Goal: Transaction & Acquisition: Download file/media

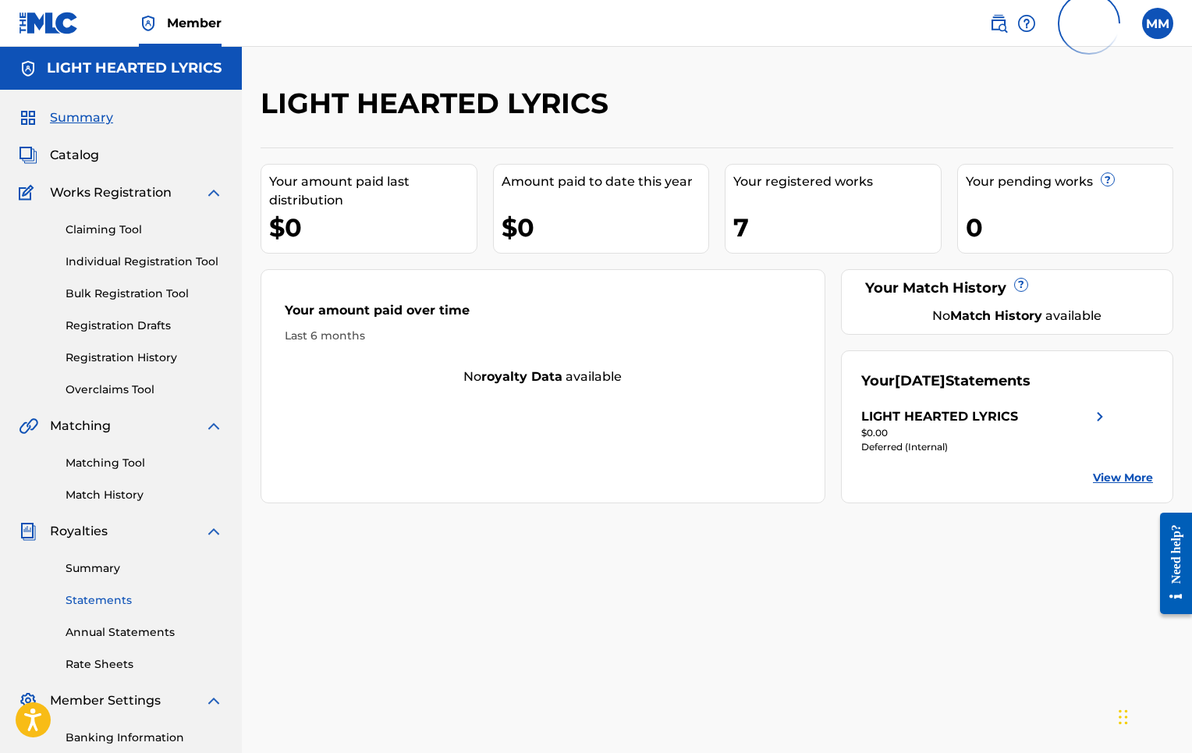
click at [115, 595] on link "Statements" at bounding box center [145, 600] width 158 height 16
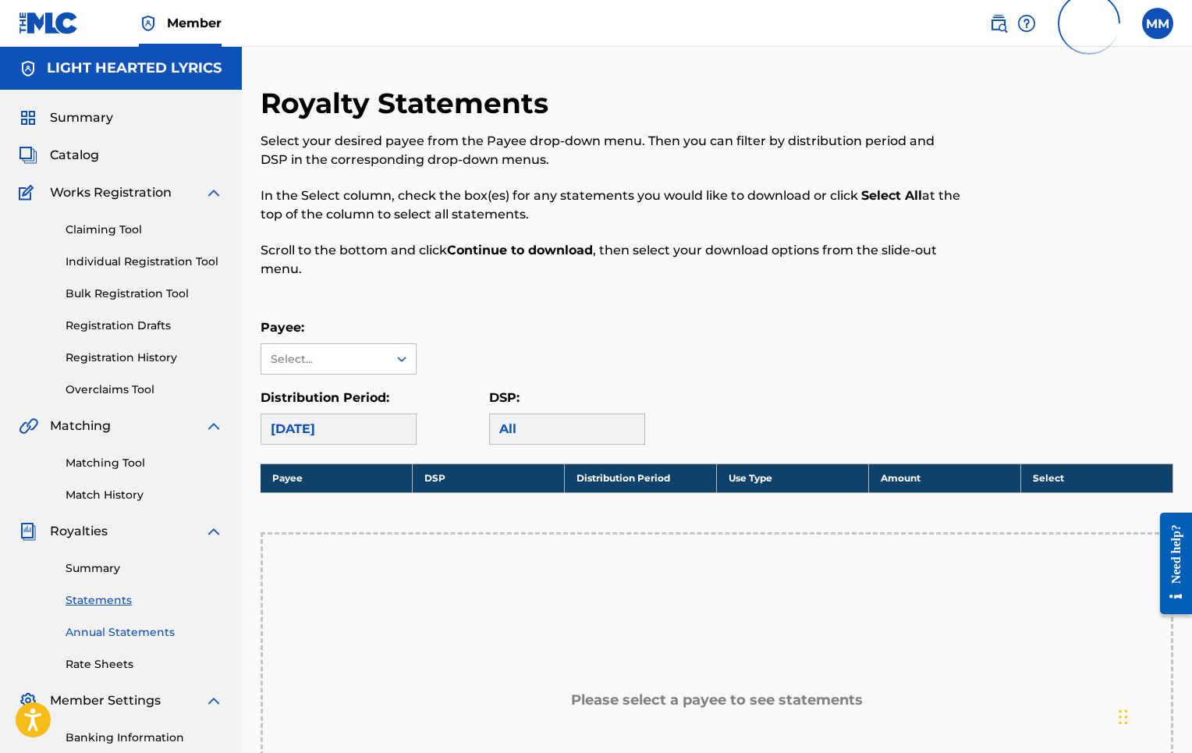
click at [133, 628] on link "Annual Statements" at bounding box center [145, 632] width 158 height 16
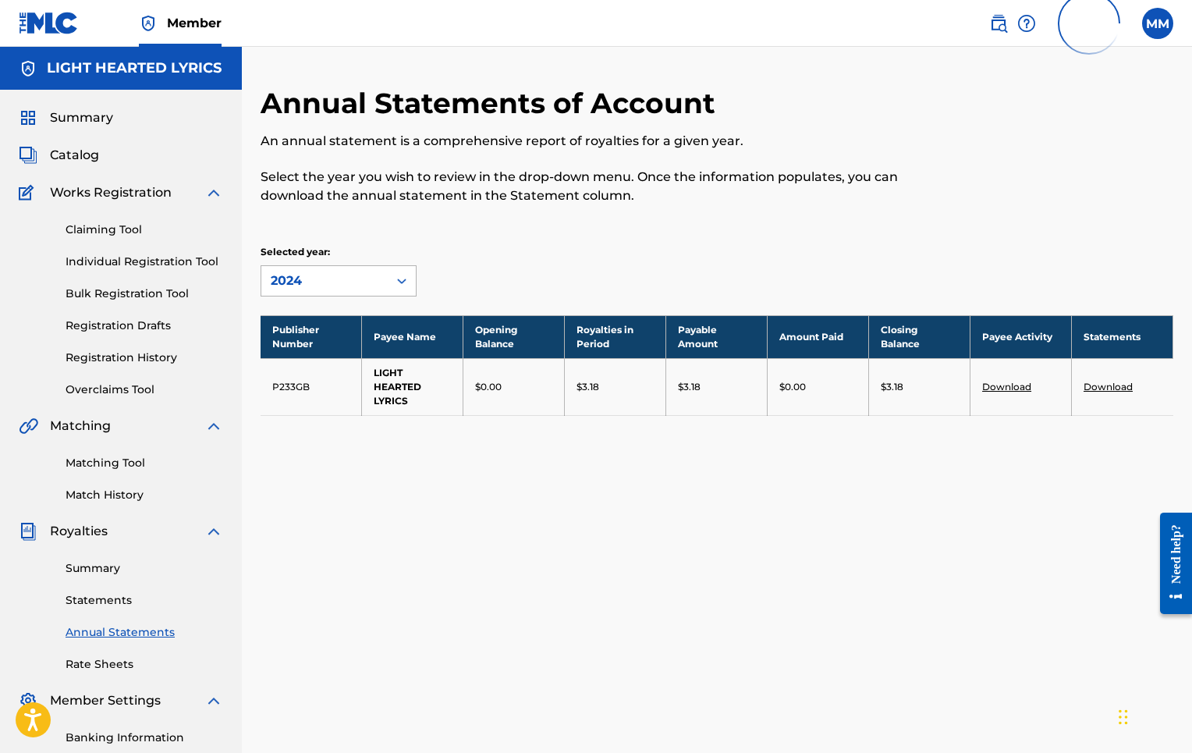
click at [402, 279] on icon at bounding box center [402, 281] width 16 height 16
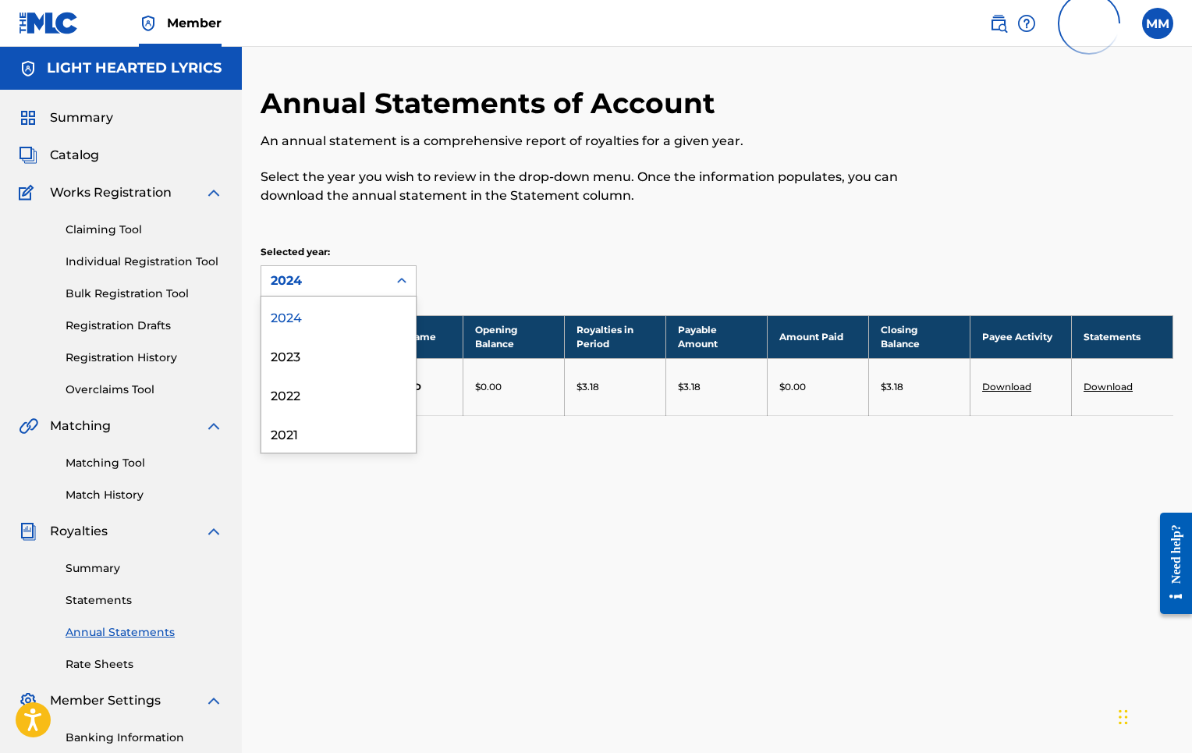
click at [343, 317] on div "2024" at bounding box center [338, 315] width 154 height 39
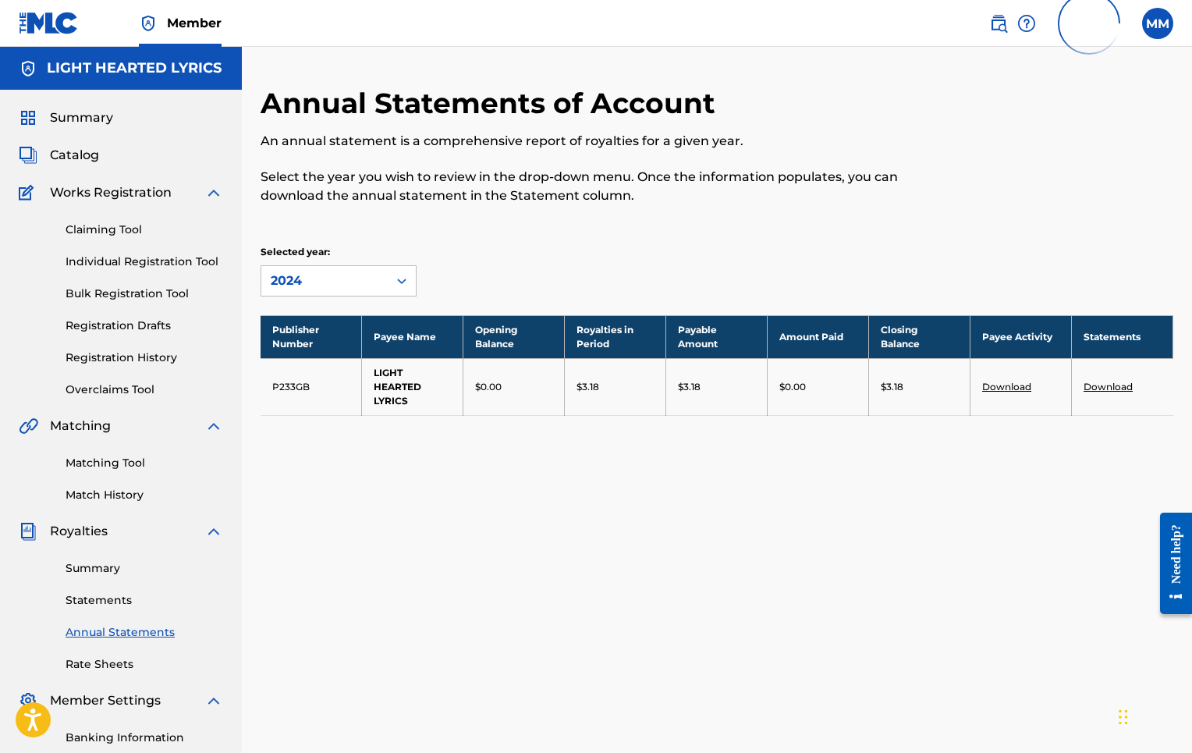
click at [1122, 387] on link "Download" at bounding box center [1107, 387] width 49 height 12
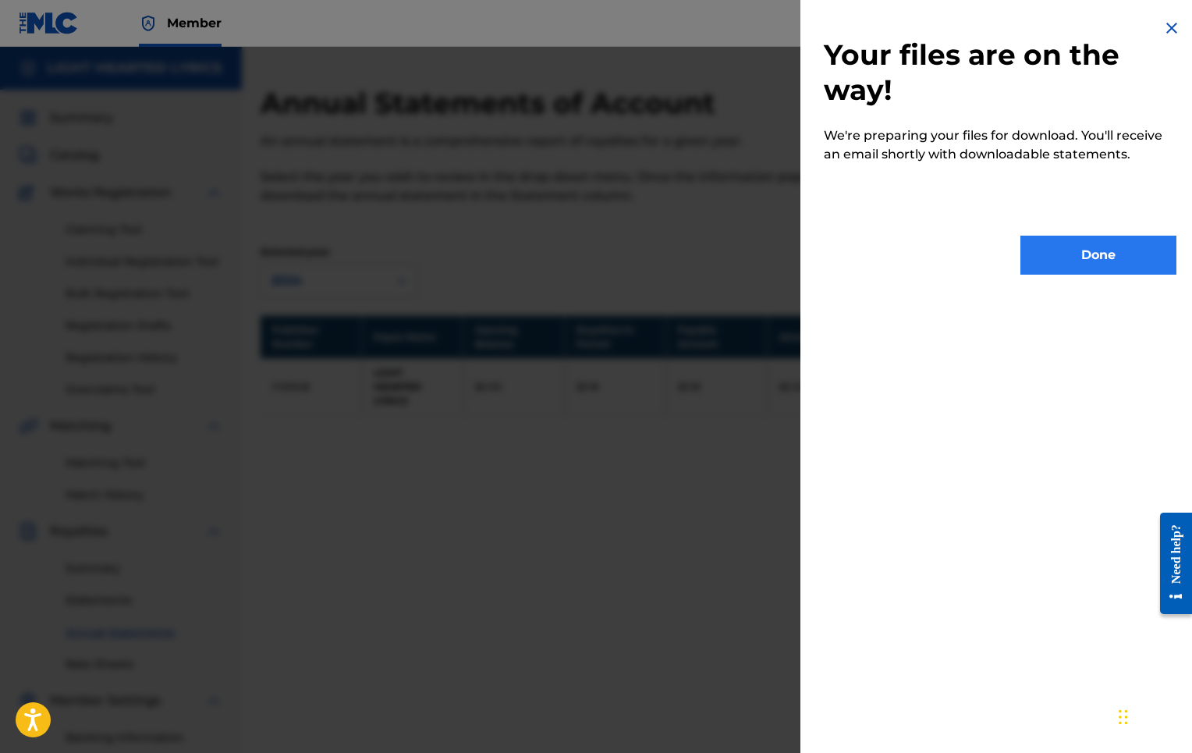
click at [1087, 252] on button "Done" at bounding box center [1098, 255] width 156 height 39
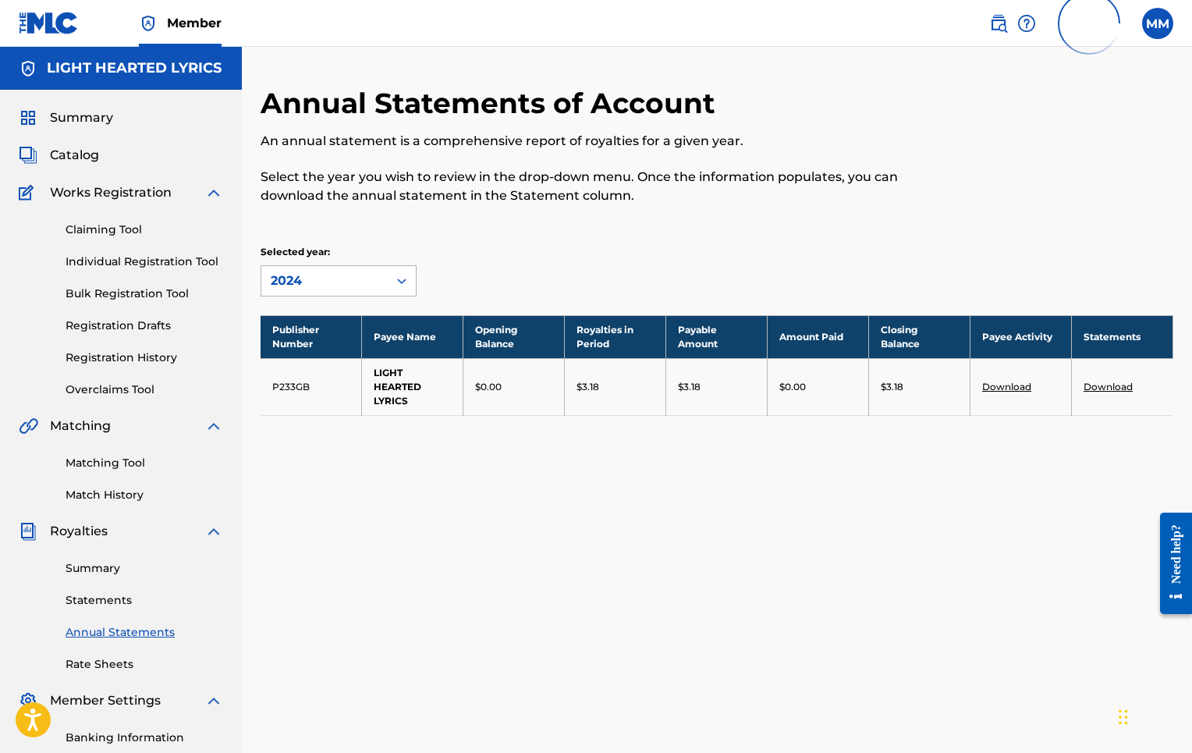
click at [405, 278] on icon at bounding box center [402, 281] width 16 height 16
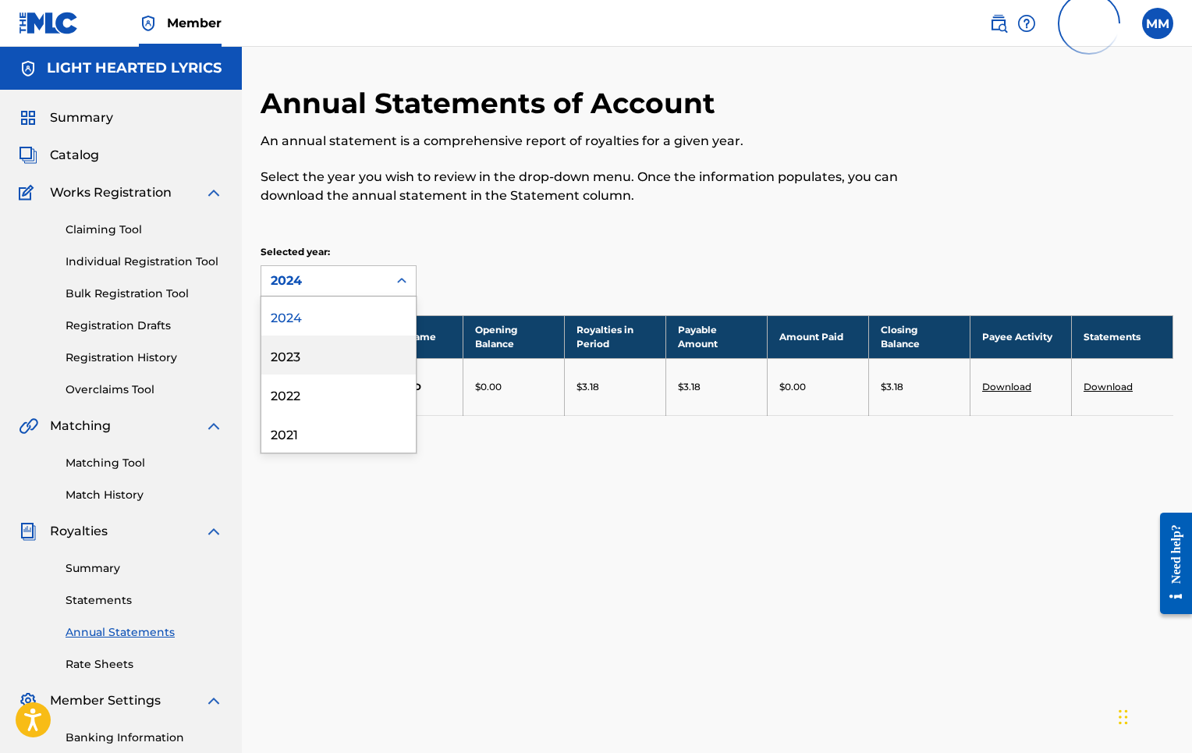
click at [360, 354] on div "2023" at bounding box center [338, 354] width 154 height 39
click at [402, 283] on icon at bounding box center [402, 281] width 16 height 16
click at [352, 387] on div "2022" at bounding box center [338, 393] width 154 height 39
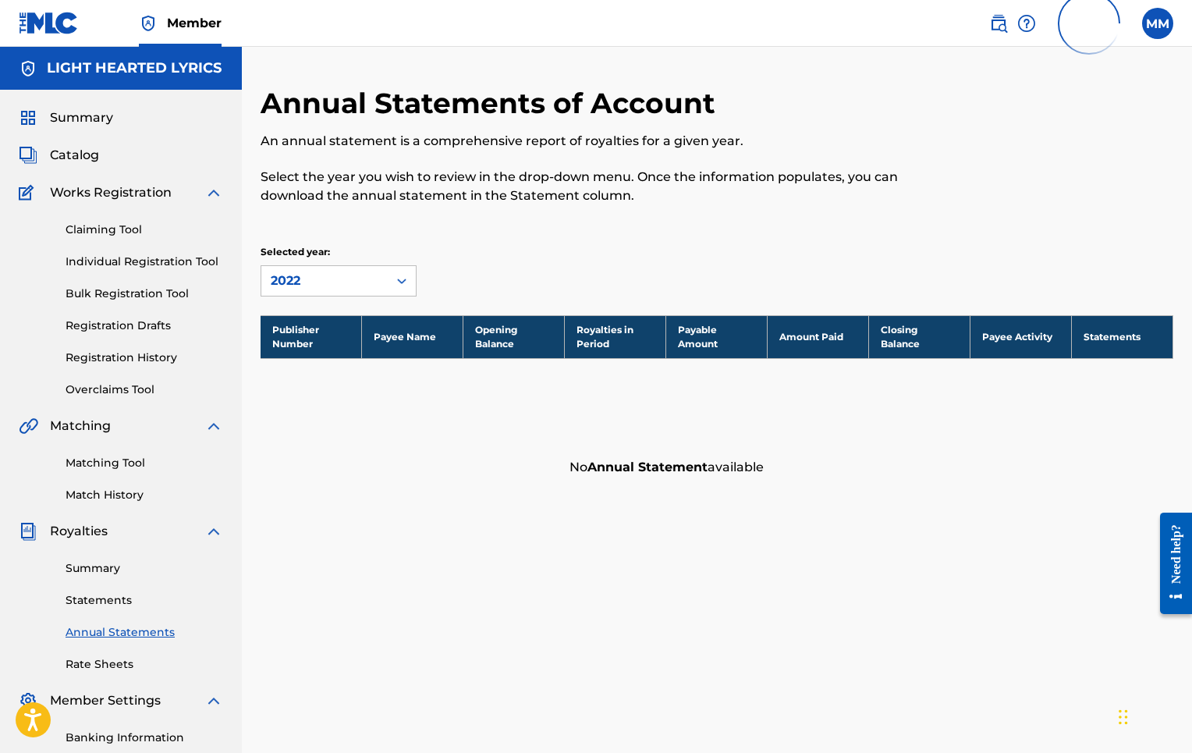
click at [399, 284] on icon at bounding box center [402, 281] width 16 height 16
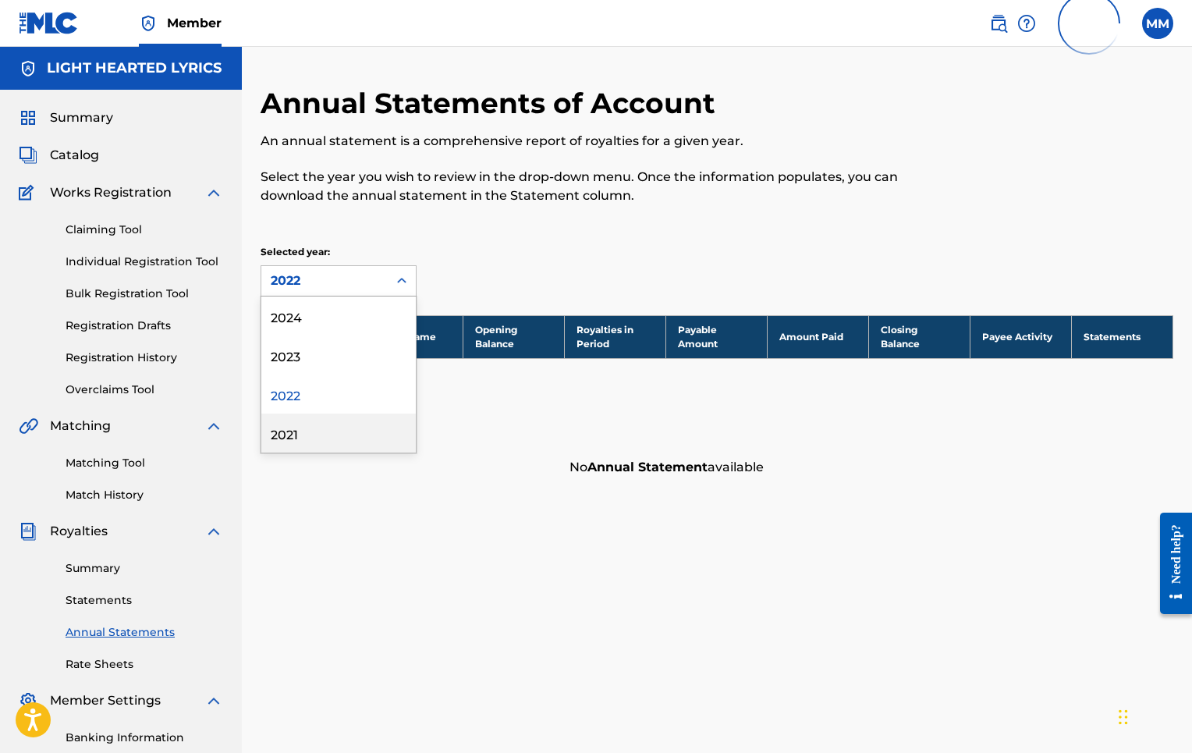
click at [315, 434] on div "2021" at bounding box center [338, 432] width 154 height 39
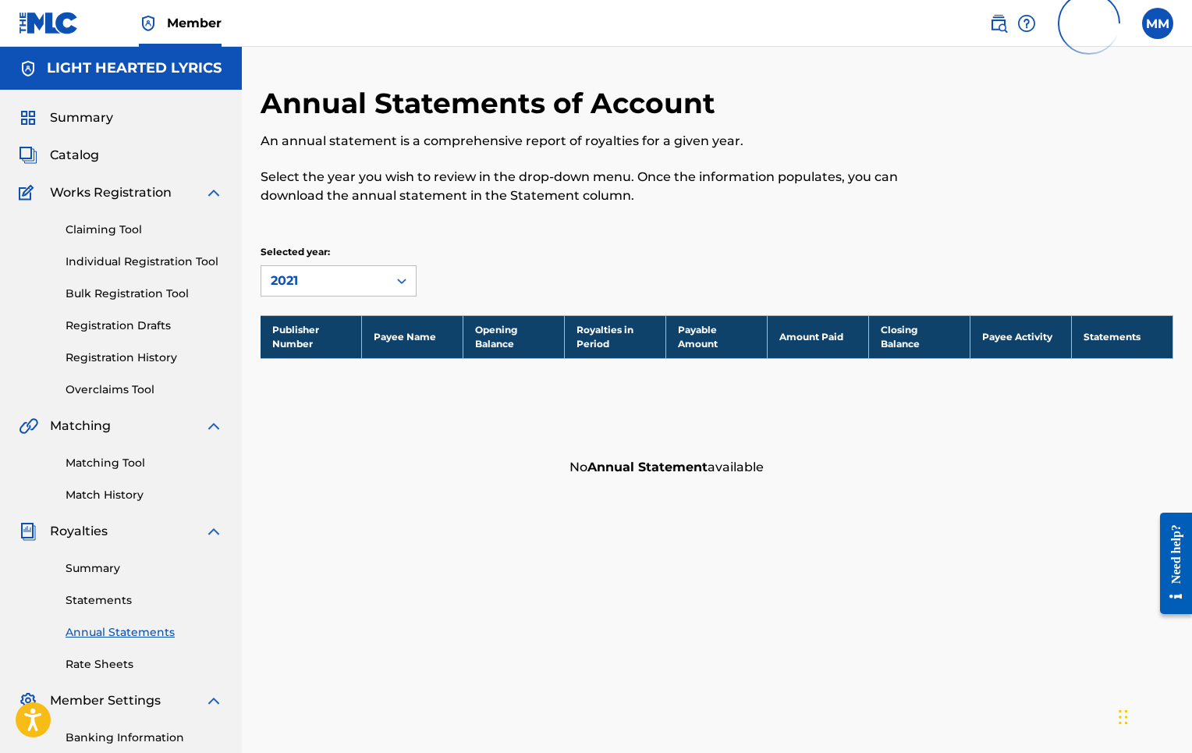
click at [403, 281] on icon at bounding box center [401, 280] width 9 height 5
click at [369, 317] on div "2024" at bounding box center [338, 315] width 154 height 39
click at [110, 600] on link "Statements" at bounding box center [145, 600] width 158 height 16
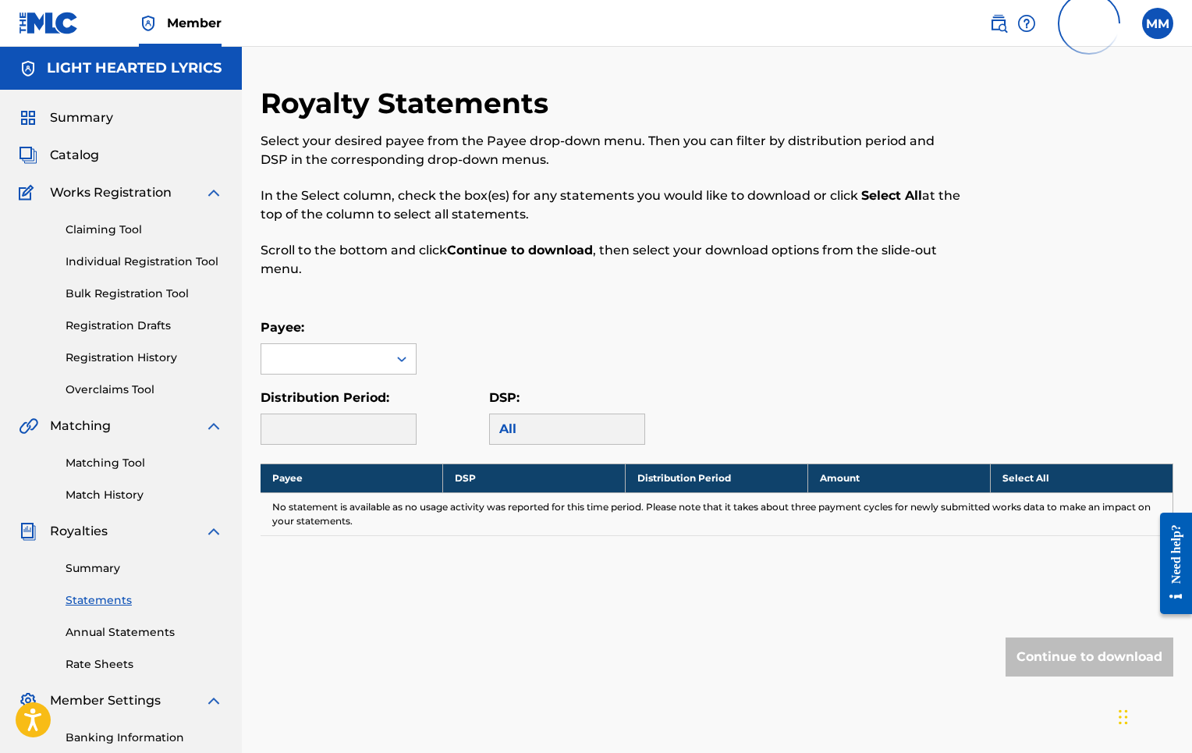
click at [390, 435] on div at bounding box center [339, 428] width 156 height 31
click at [403, 363] on icon at bounding box center [402, 359] width 16 height 16
click at [393, 391] on div "LIGHT HEARTED LYRICS" at bounding box center [338, 403] width 154 height 58
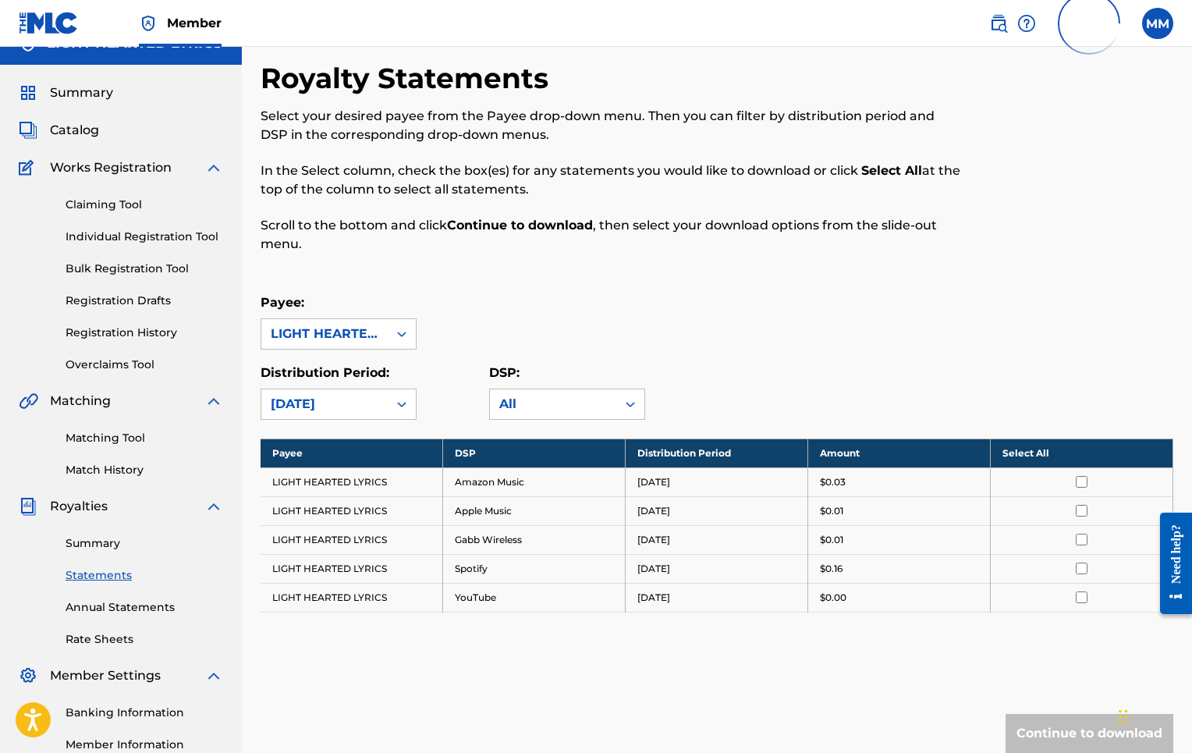
scroll to position [27, 0]
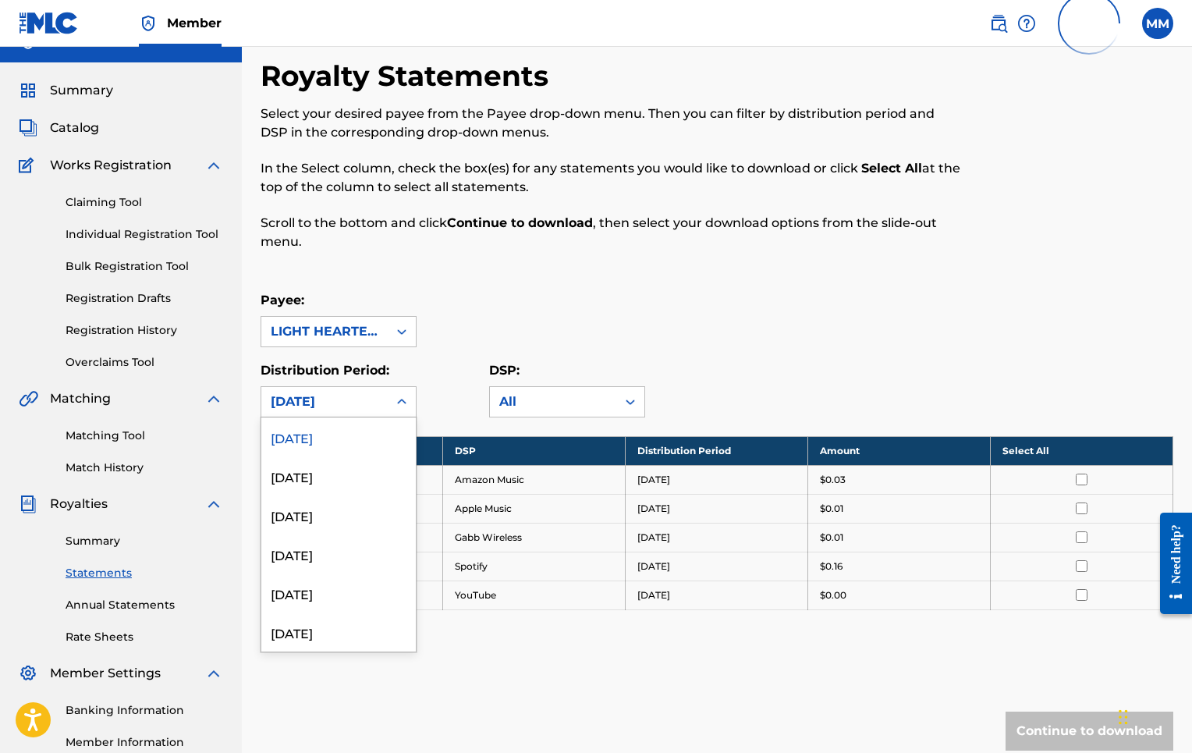
click at [401, 402] on icon at bounding box center [402, 402] width 16 height 16
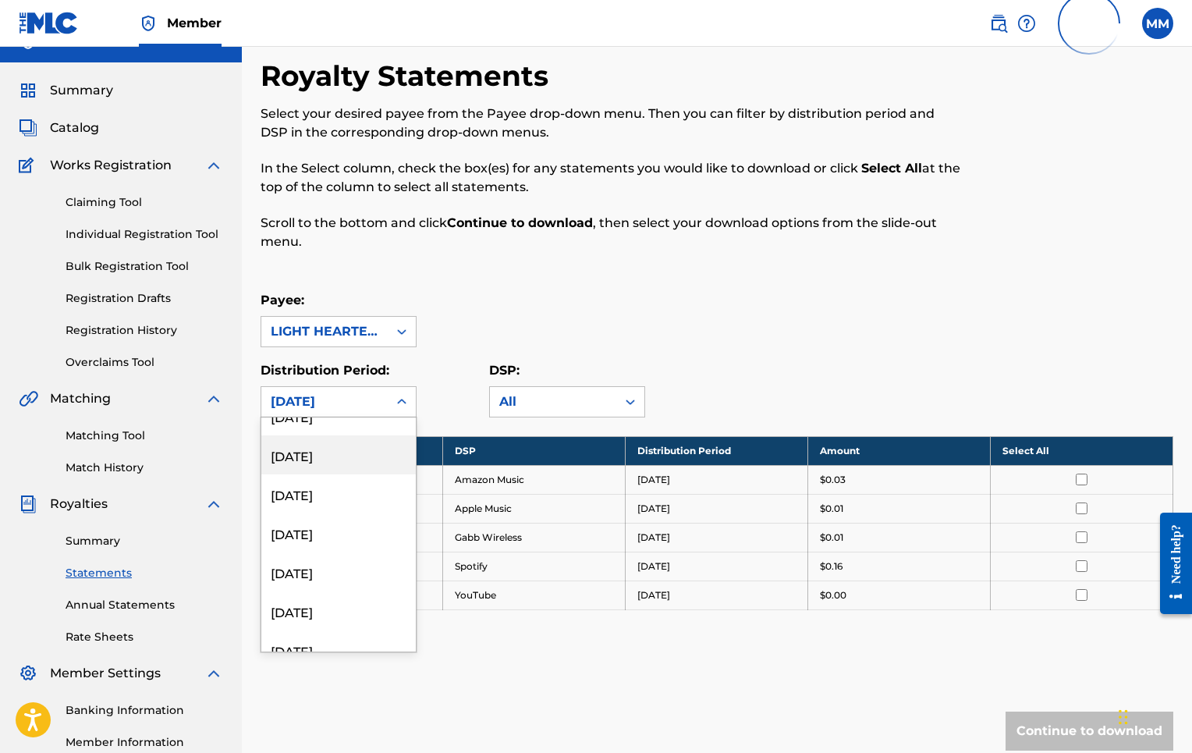
scroll to position [296, 0]
click at [323, 497] on div "[DATE]" at bounding box center [338, 492] width 154 height 39
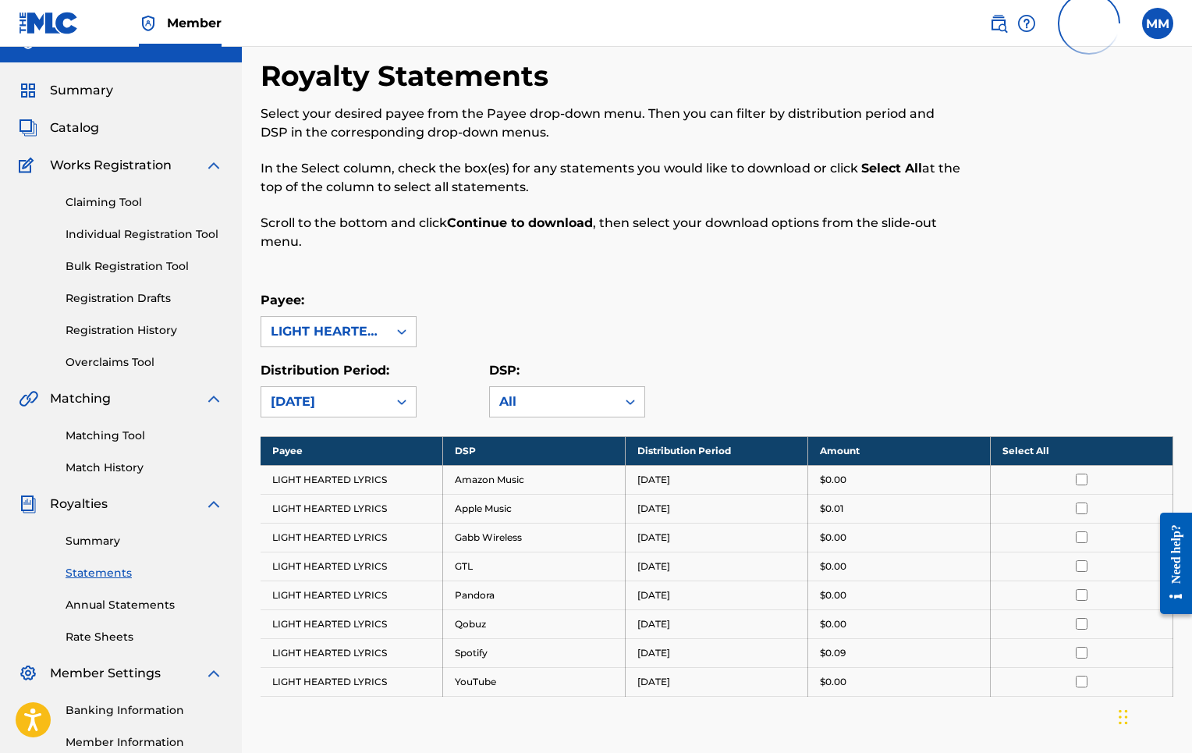
click at [401, 404] on icon at bounding box center [402, 402] width 16 height 16
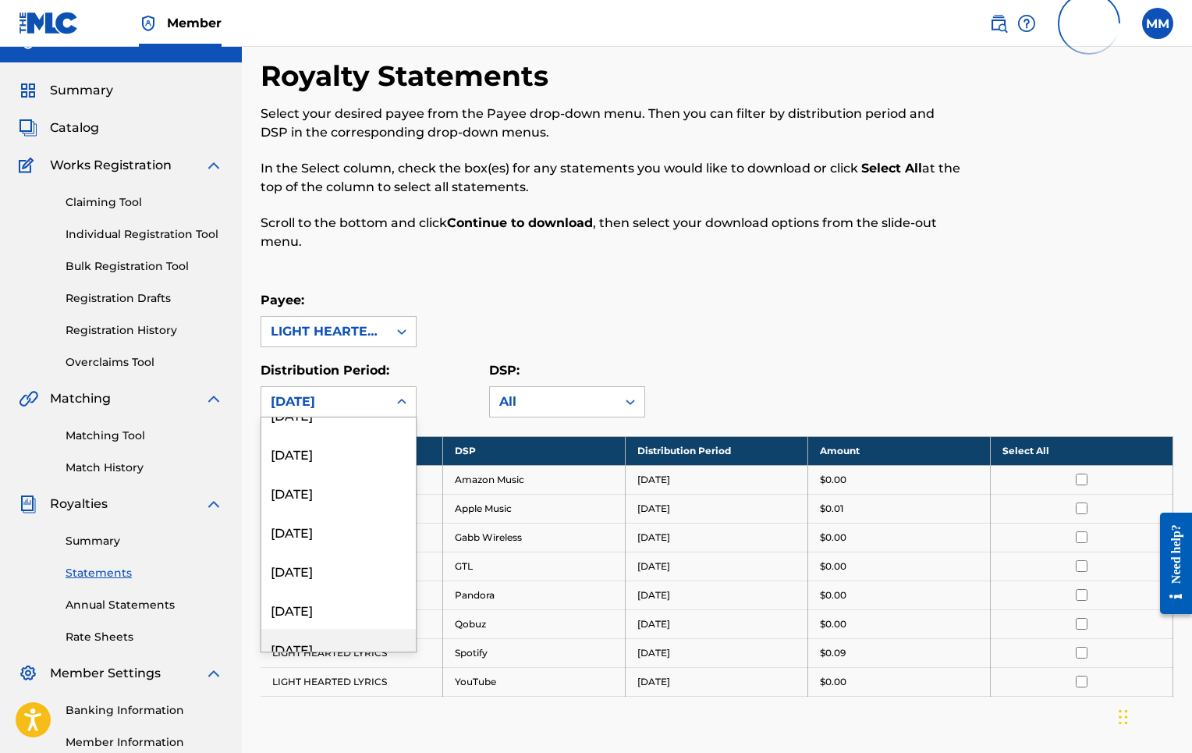
scroll to position [727, 0]
click at [322, 497] on div "[DATE]" at bounding box center [338, 489] width 154 height 39
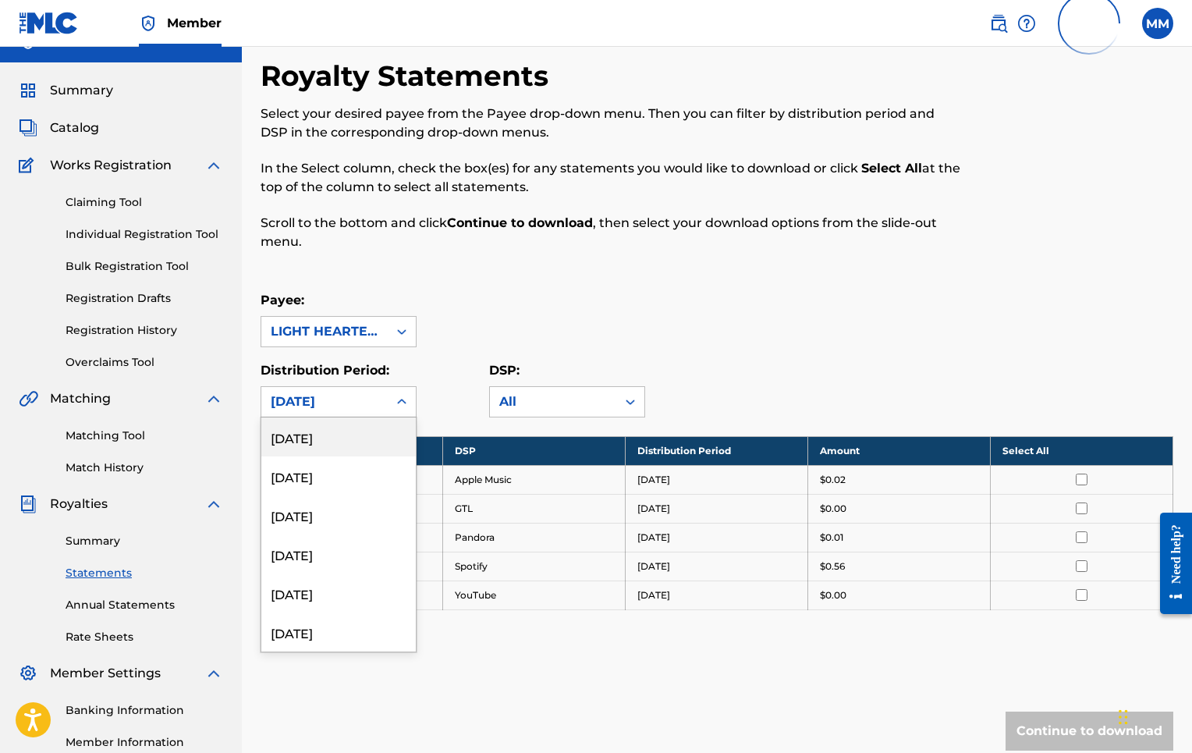
click at [399, 407] on icon at bounding box center [402, 402] width 16 height 16
click at [130, 601] on link "Annual Statements" at bounding box center [145, 605] width 158 height 16
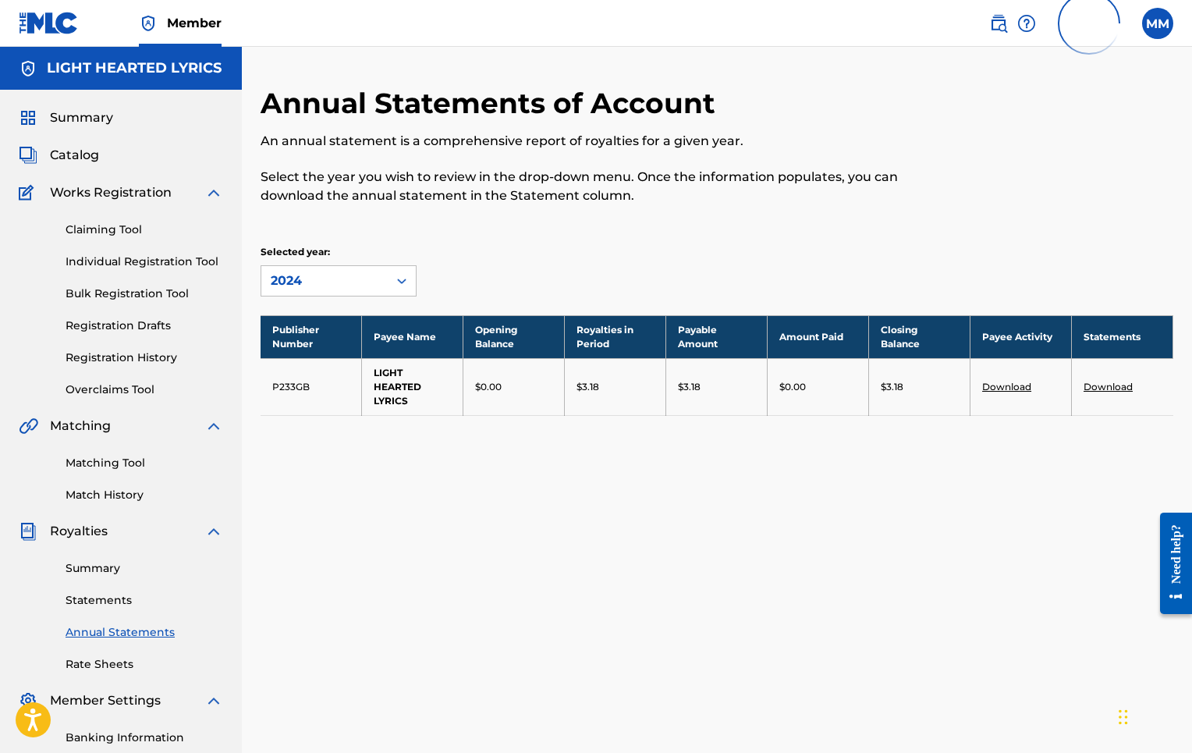
click at [881, 236] on div "Annual Statements of Account An annual statement is a comprehensive report of r…" at bounding box center [717, 270] width 913 height 369
